Goal: Book appointment/travel/reservation

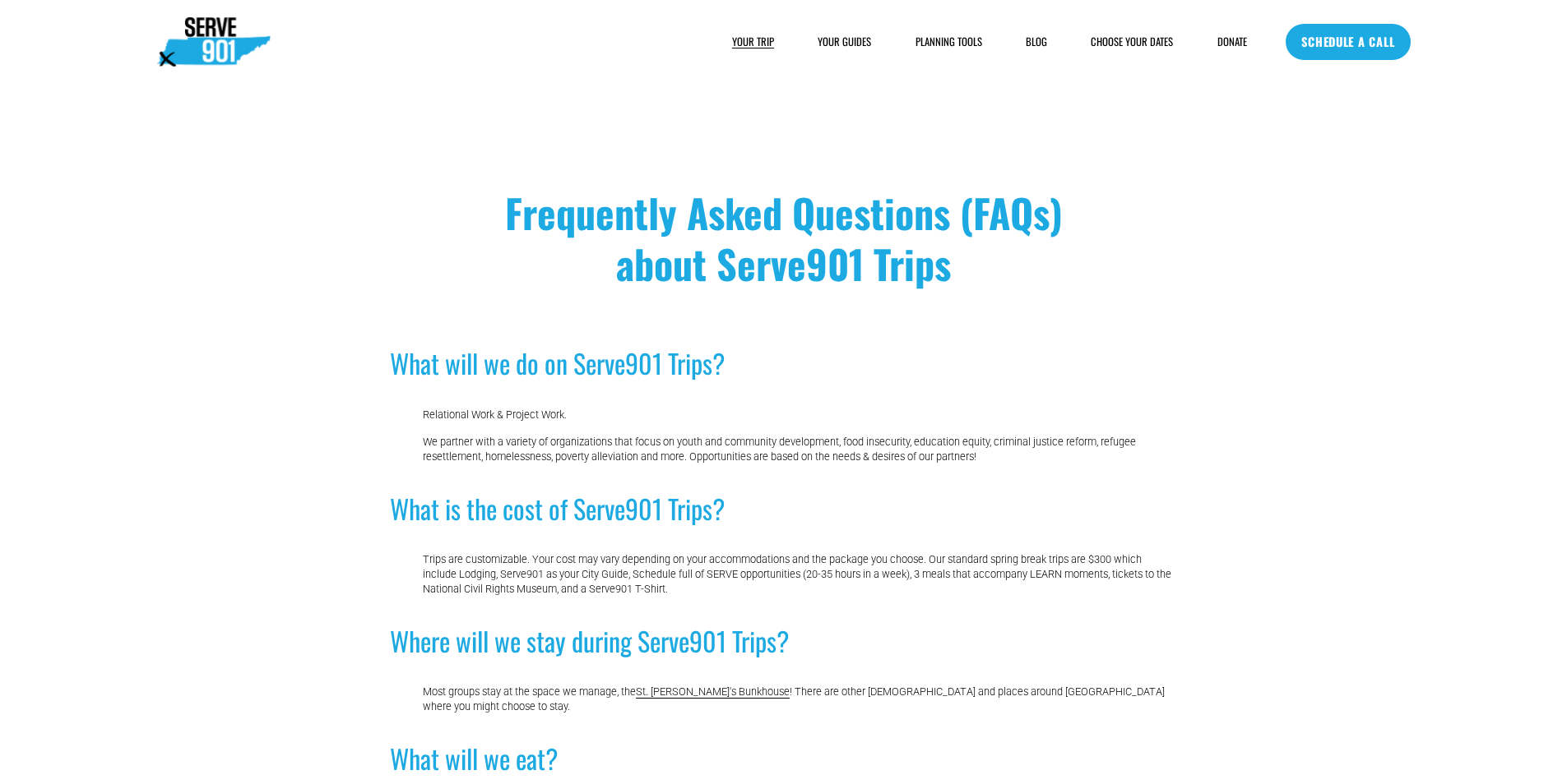
click at [1375, 54] on link "SCHEDULE A CALL" at bounding box center [1348, 42] width 124 height 36
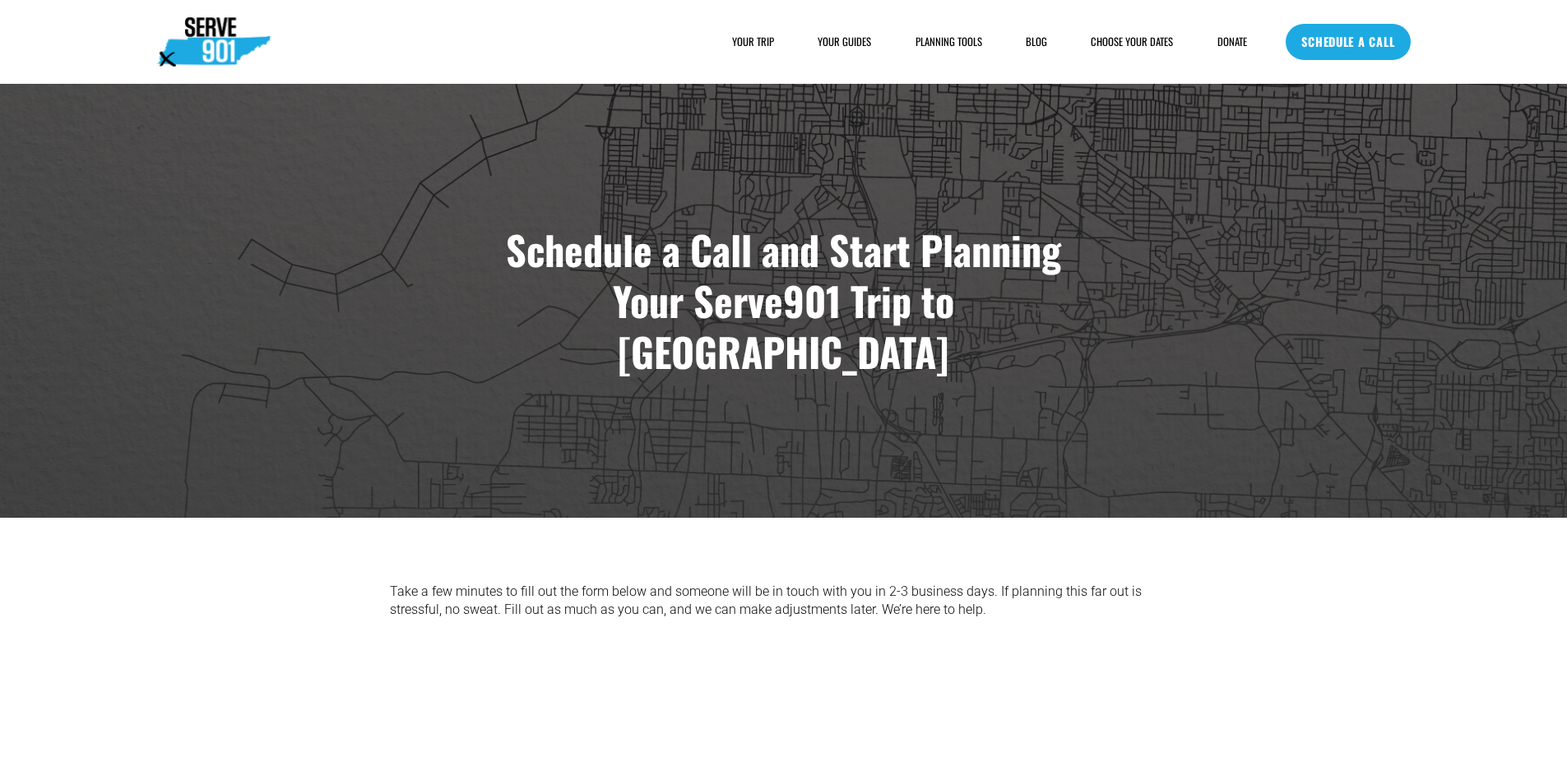
click at [1361, 47] on link "SCHEDULE A CALL" at bounding box center [1348, 42] width 124 height 36
drag, startPoint x: 1360, startPoint y: 46, endPoint x: 1383, endPoint y: 44, distance: 23.1
click at [1355, 29] on link "SCHEDULE A CALL" at bounding box center [1348, 42] width 124 height 36
